Goal: Check status: Check status

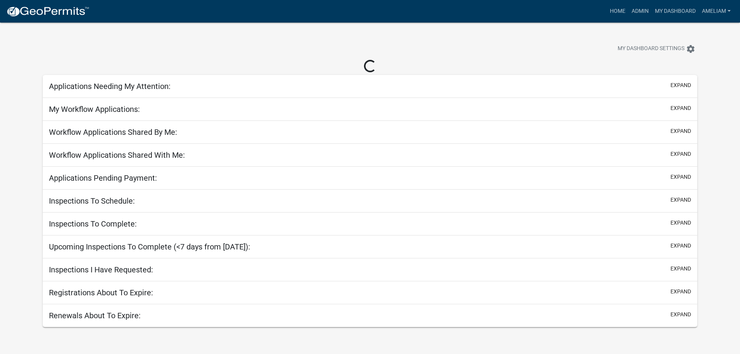
select select "3: 100"
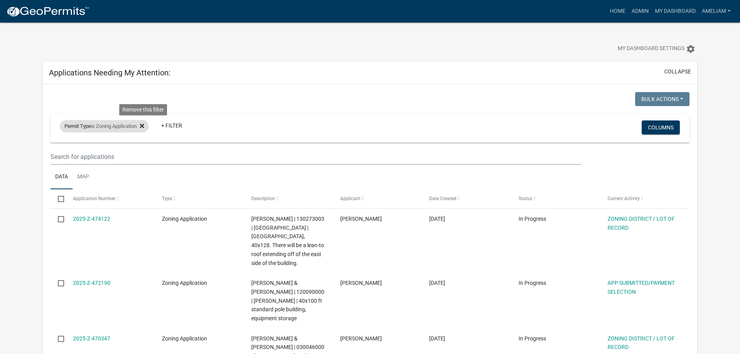
click at [144, 123] on icon at bounding box center [142, 126] width 4 height 6
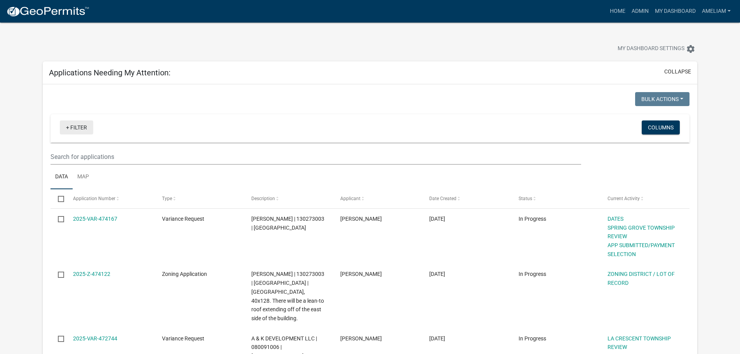
click at [64, 122] on link "+ Filter" at bounding box center [76, 127] width 33 height 14
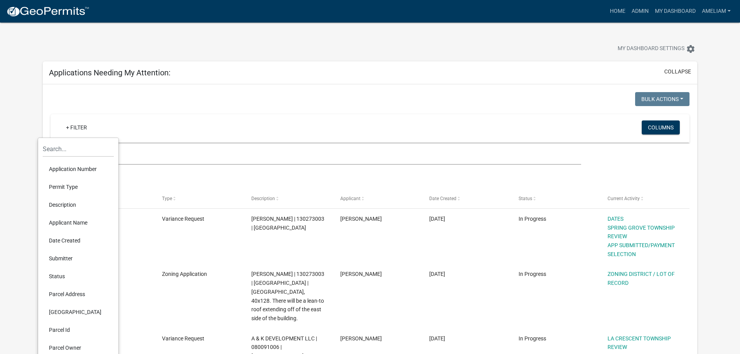
click at [75, 169] on li "Application Number" at bounding box center [78, 169] width 71 height 18
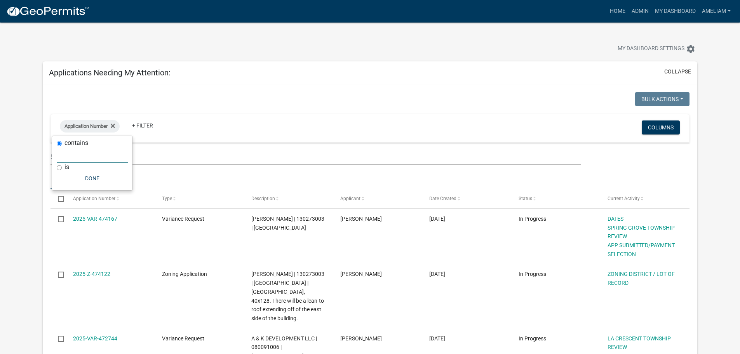
click at [91, 162] on input "text" at bounding box center [92, 155] width 71 height 16
type input "z"
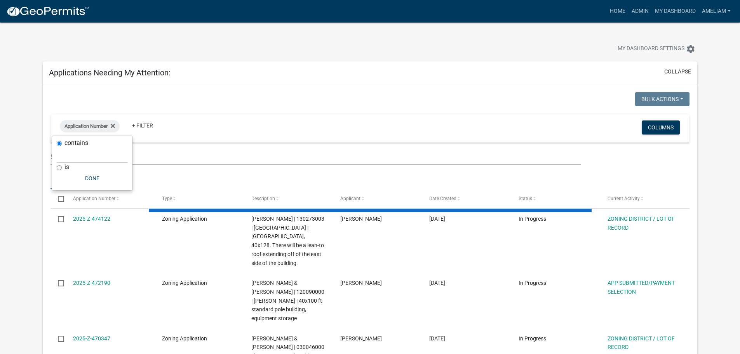
click at [80, 166] on div "is" at bounding box center [92, 167] width 71 height 8
click at [64, 166] on div "is" at bounding box center [92, 167] width 71 height 8
click at [57, 167] on input "is" at bounding box center [59, 167] width 5 height 5
radio input "true"
click at [75, 166] on input "text" at bounding box center [92, 163] width 71 height 16
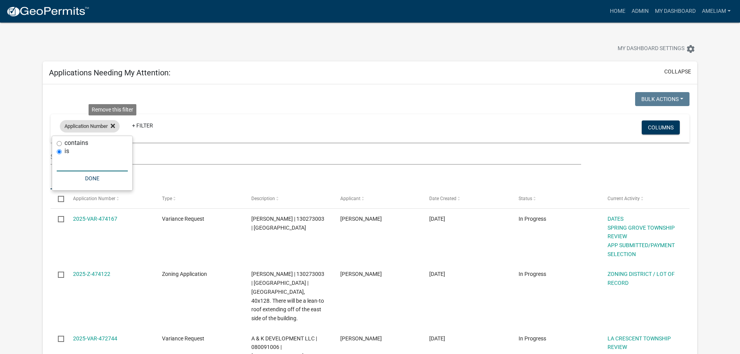
click at [113, 128] on icon at bounding box center [113, 126] width 4 height 6
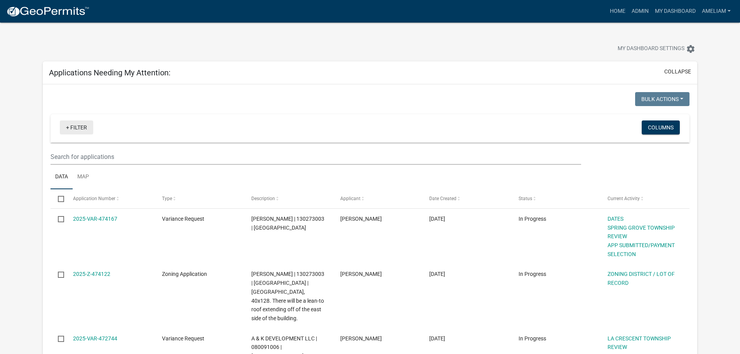
click at [83, 126] on link "+ Filter" at bounding box center [76, 127] width 33 height 14
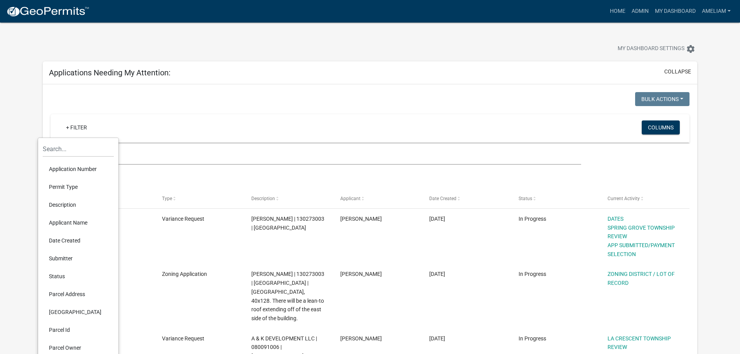
click at [66, 188] on li "Permit Type" at bounding box center [78, 187] width 71 height 18
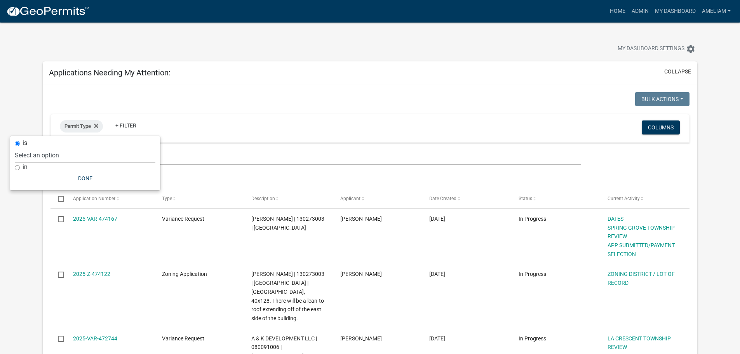
click at [81, 153] on select "Select an option 911 Address Assignment Building Contractor (Registration) Buil…" at bounding box center [85, 155] width 141 height 16
select select "ab47ea82-e657-482e-ae9b-2200b05822c4"
click at [39, 147] on select "Select an option 911 Address Assignment Building Contractor (Registration) Buil…" at bounding box center [85, 155] width 141 height 16
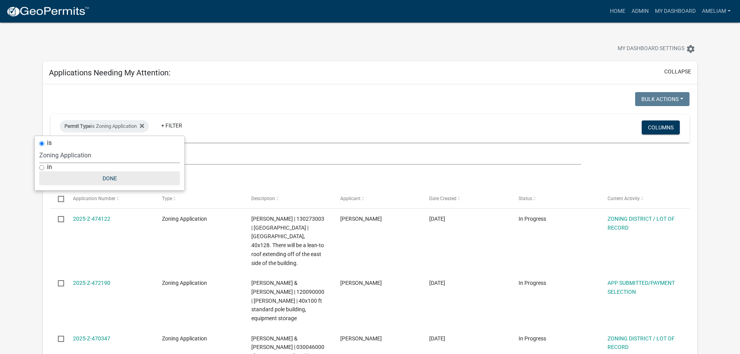
click at [101, 181] on button "Done" at bounding box center [109, 178] width 141 height 14
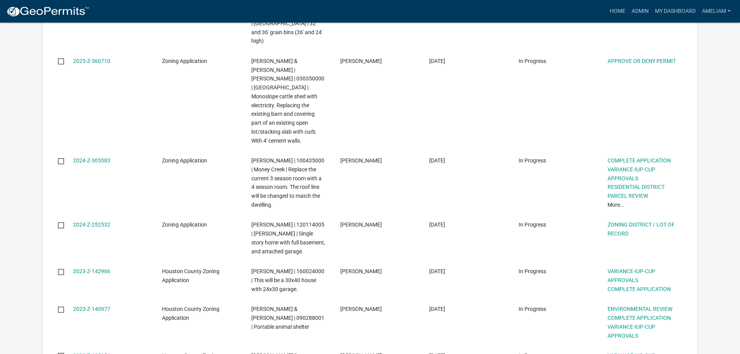
scroll to position [1904, 0]
